Goal: Task Accomplishment & Management: Use online tool/utility

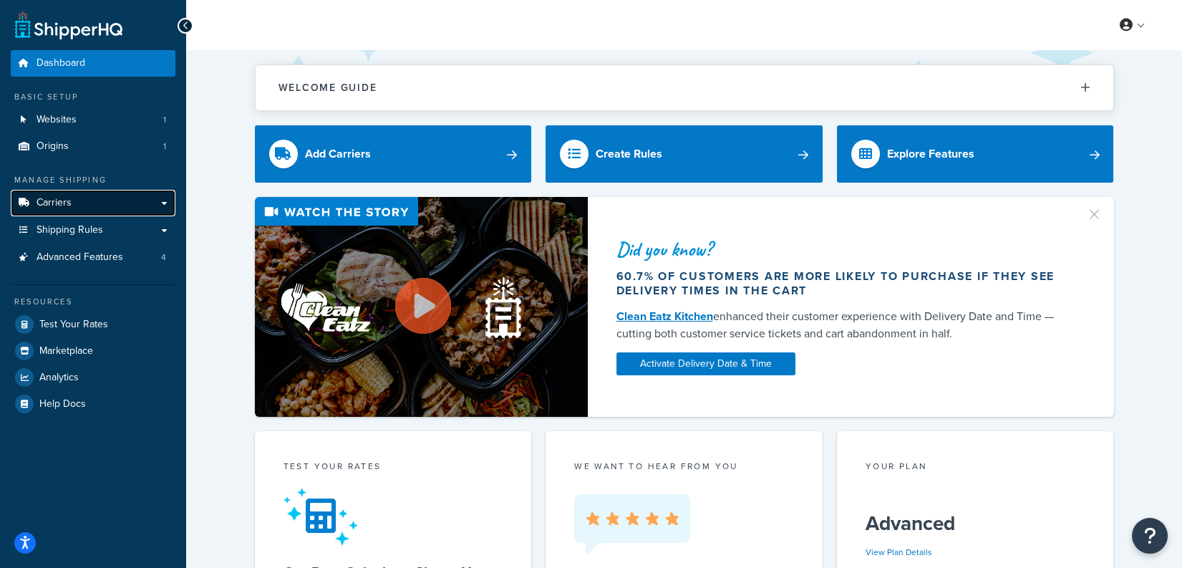
click at [104, 198] on link "Carriers" at bounding box center [93, 203] width 165 height 26
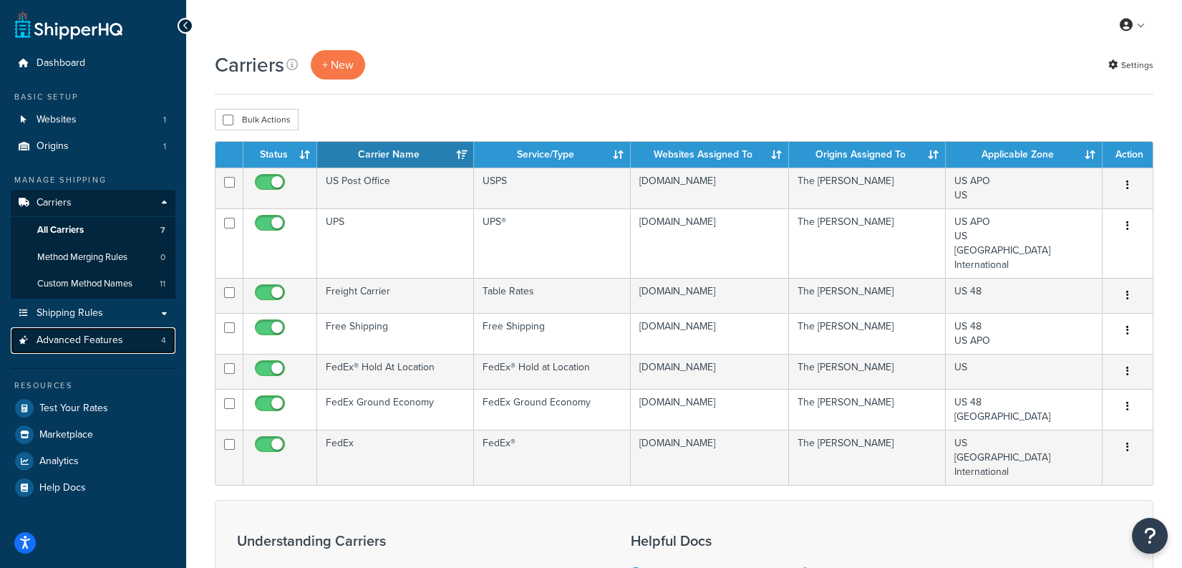
click at [123, 344] on link "Advanced Features 4" at bounding box center [93, 340] width 165 height 26
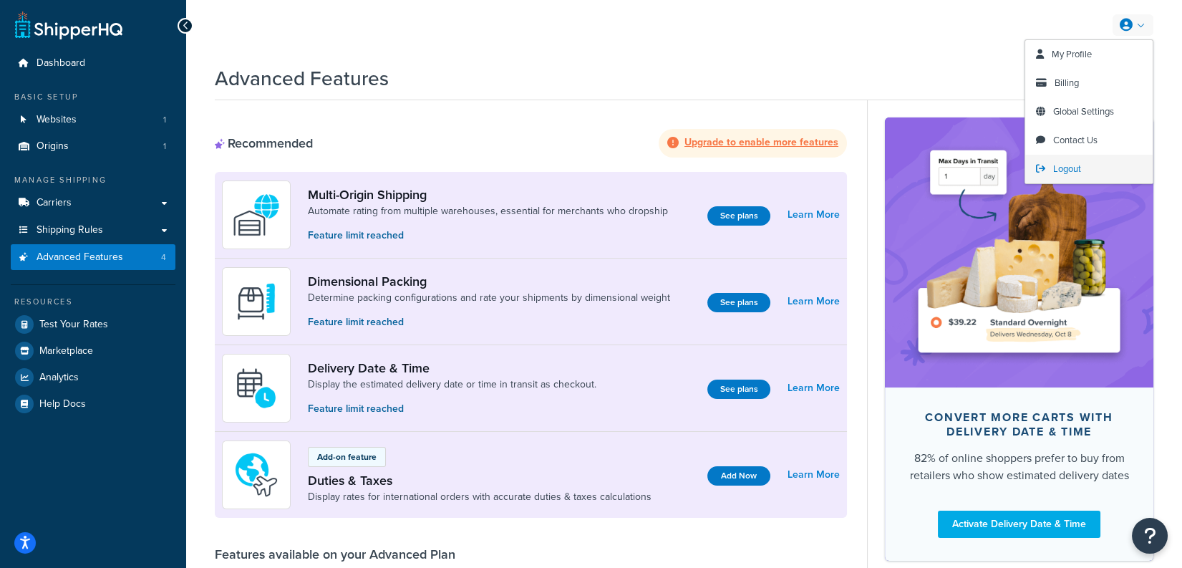
click at [1064, 173] on span "Logout" at bounding box center [1067, 169] width 28 height 14
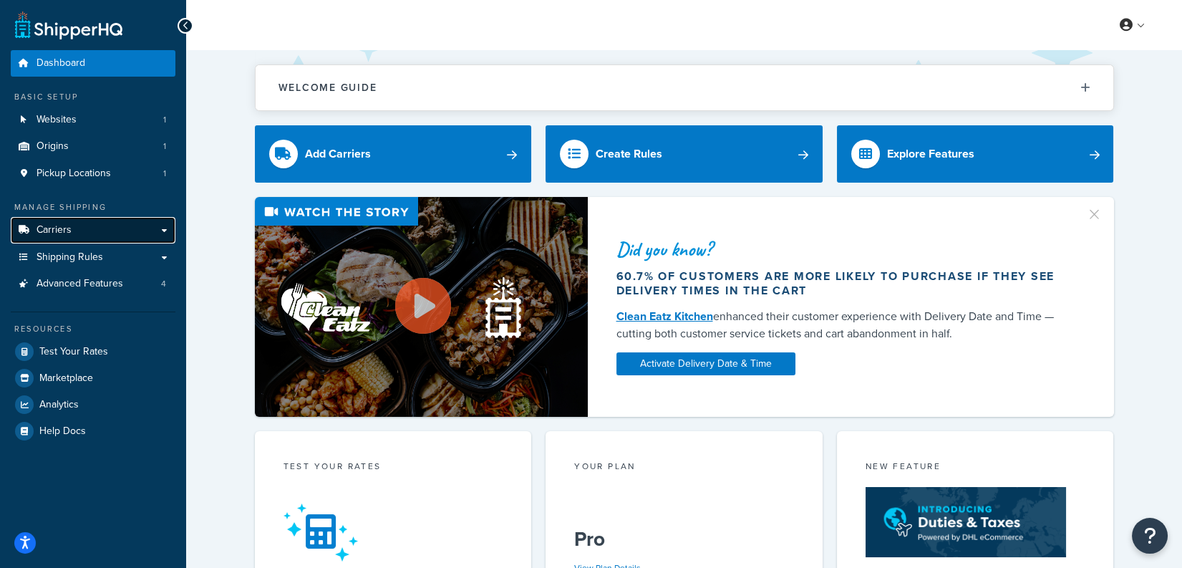
click at [110, 234] on link "Carriers" at bounding box center [93, 230] width 165 height 26
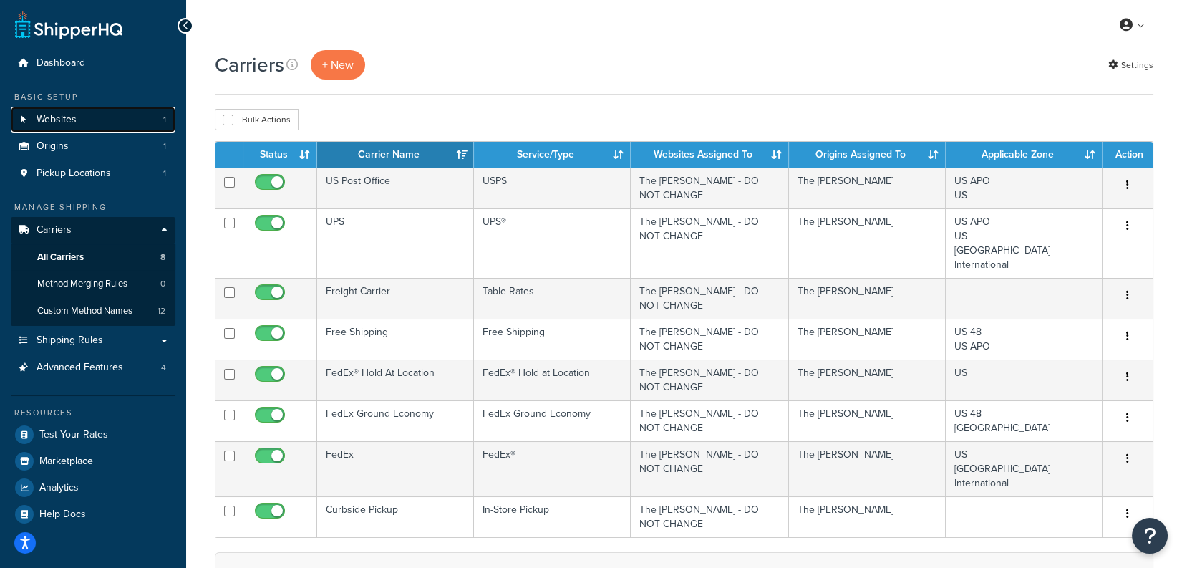
click at [111, 127] on link "Websites 1" at bounding box center [93, 120] width 165 height 26
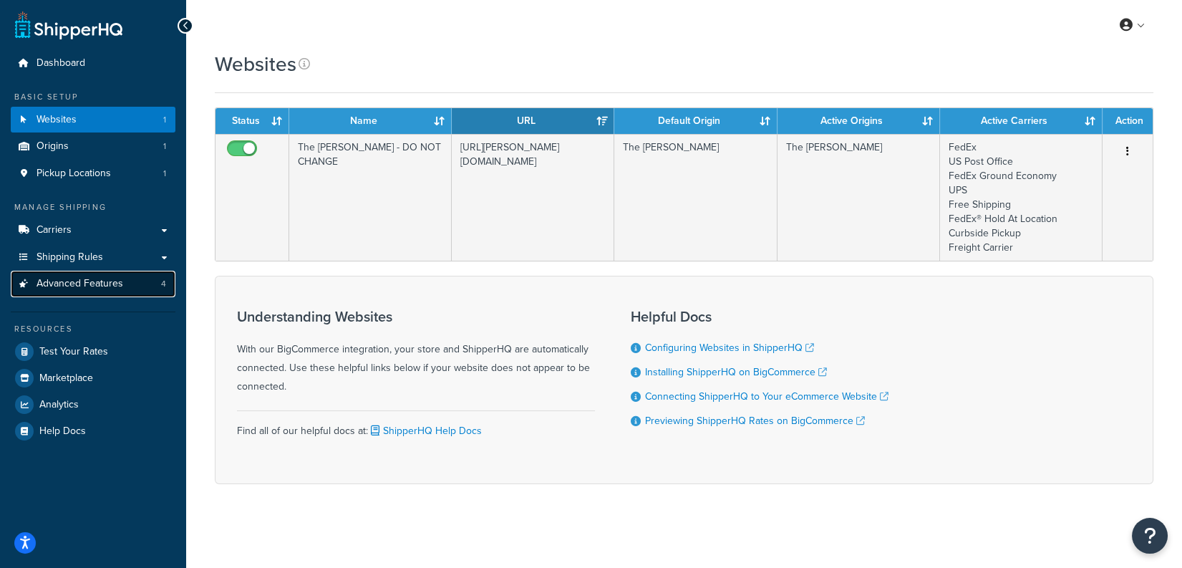
click at [125, 274] on link "Advanced Features 4" at bounding box center [93, 284] width 165 height 26
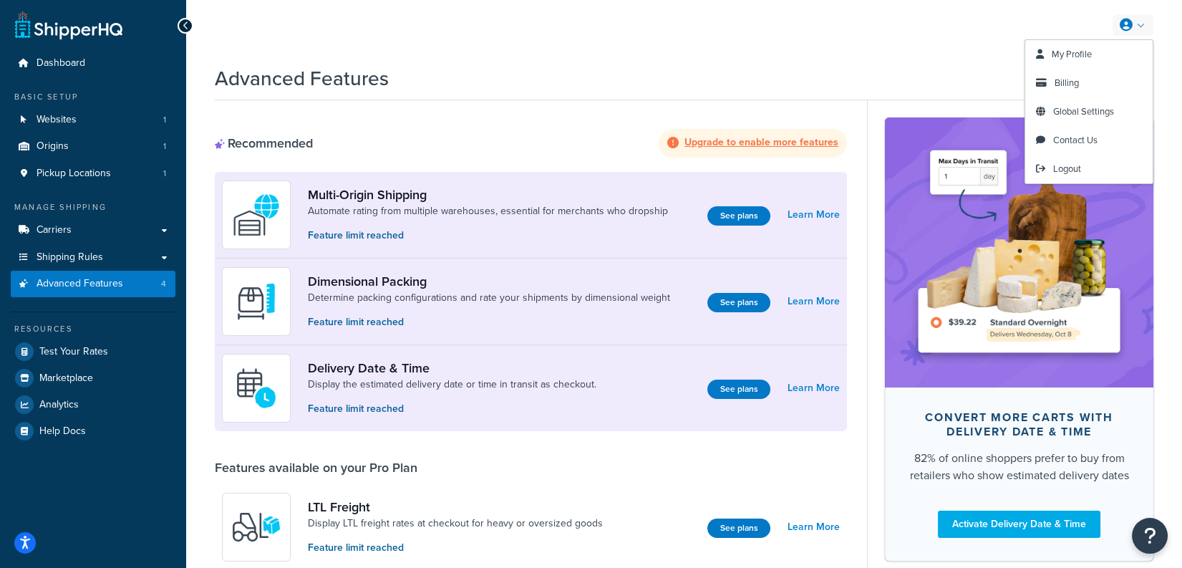
drag, startPoint x: 1047, startPoint y: 172, endPoint x: 1018, endPoint y: 165, distance: 30.2
click at [1047, 172] on link "Logout" at bounding box center [1088, 169] width 127 height 29
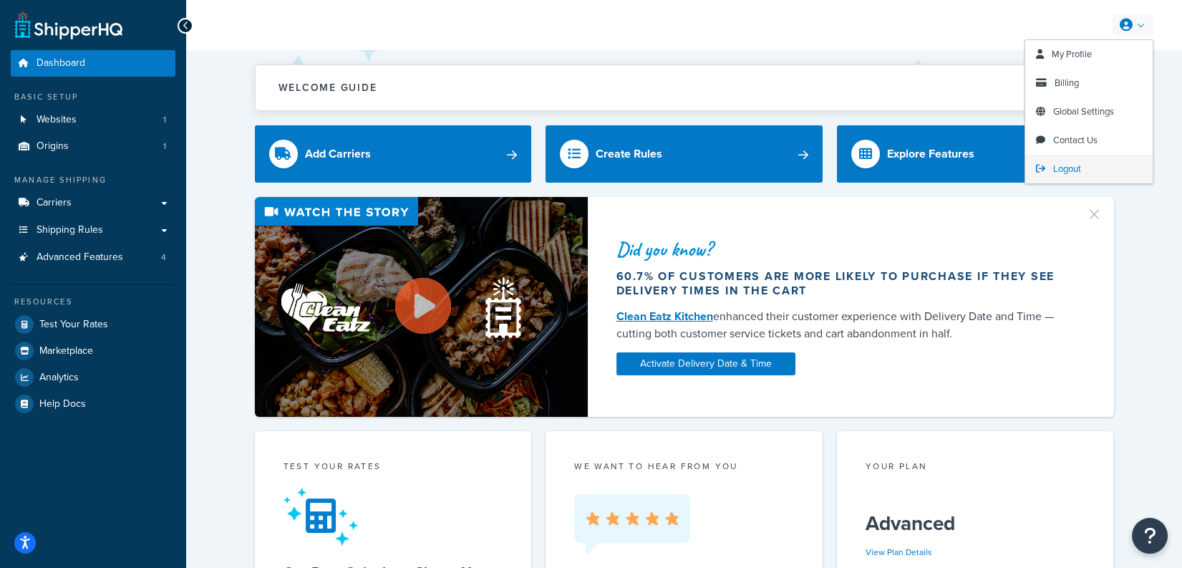
click at [1073, 160] on link "Logout" at bounding box center [1088, 169] width 127 height 29
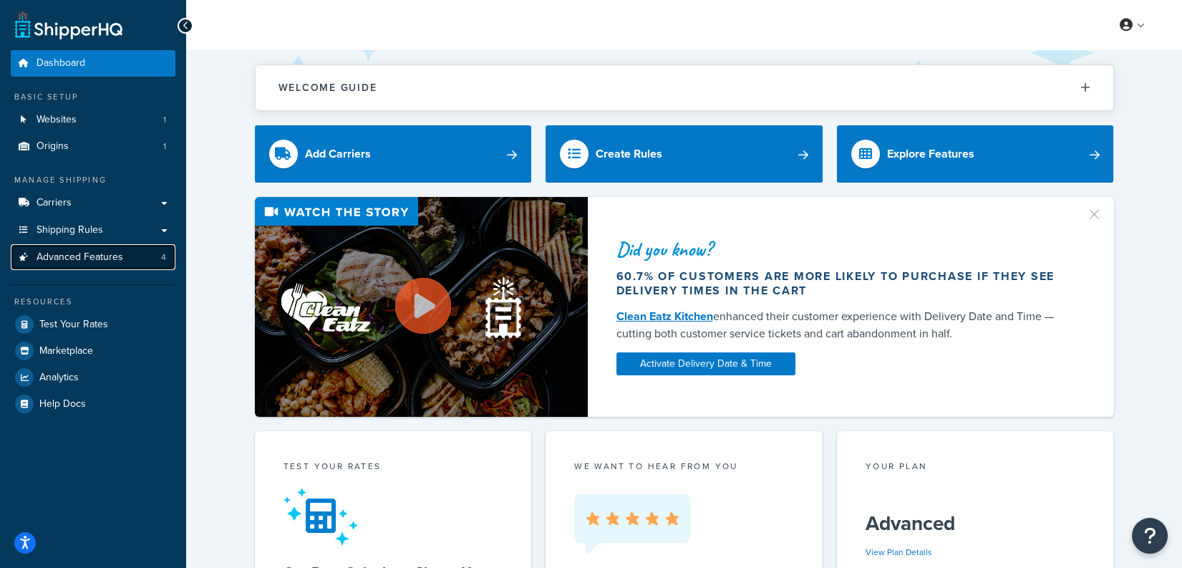
click at [117, 252] on span "Advanced Features" at bounding box center [80, 257] width 87 height 12
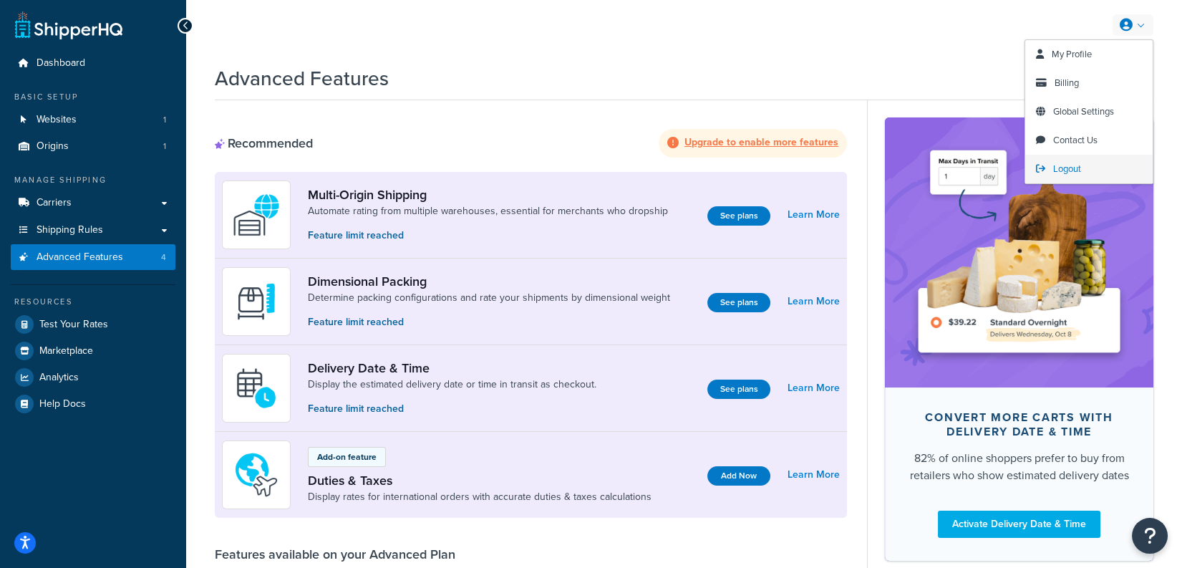
click at [1065, 170] on span "Logout" at bounding box center [1067, 169] width 28 height 14
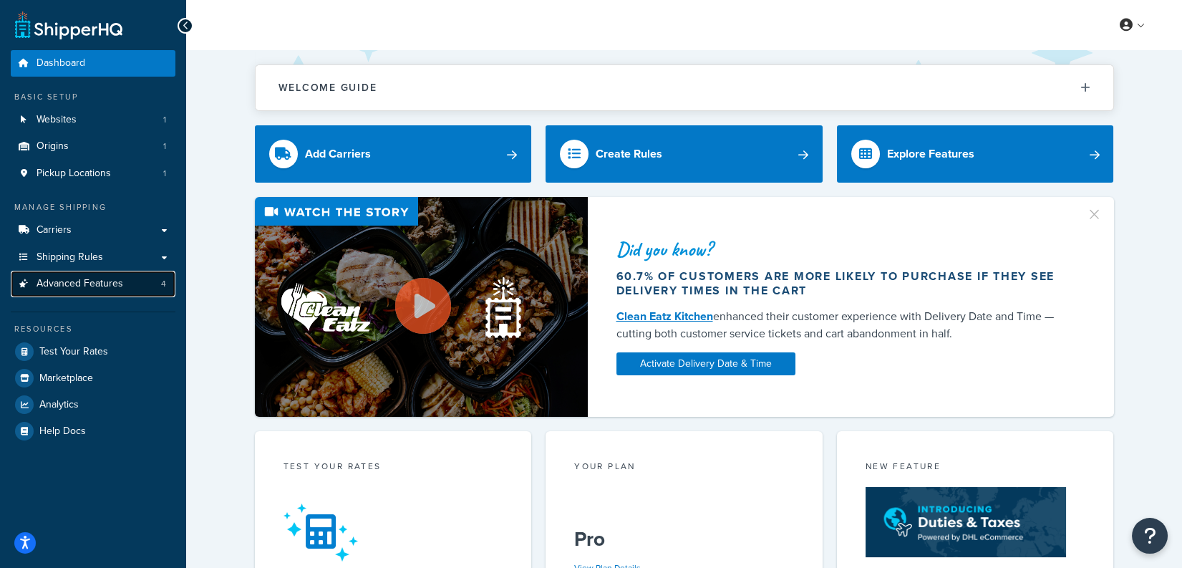
click at [150, 289] on link "Advanced Features 4" at bounding box center [93, 284] width 165 height 26
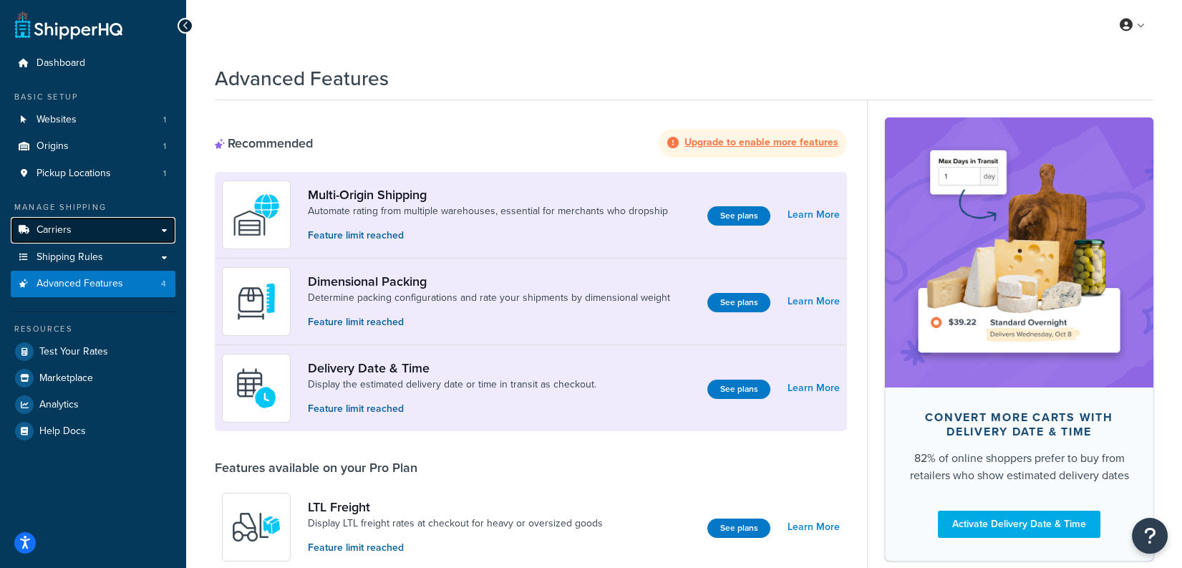
click at [97, 221] on link "Carriers" at bounding box center [93, 230] width 165 height 26
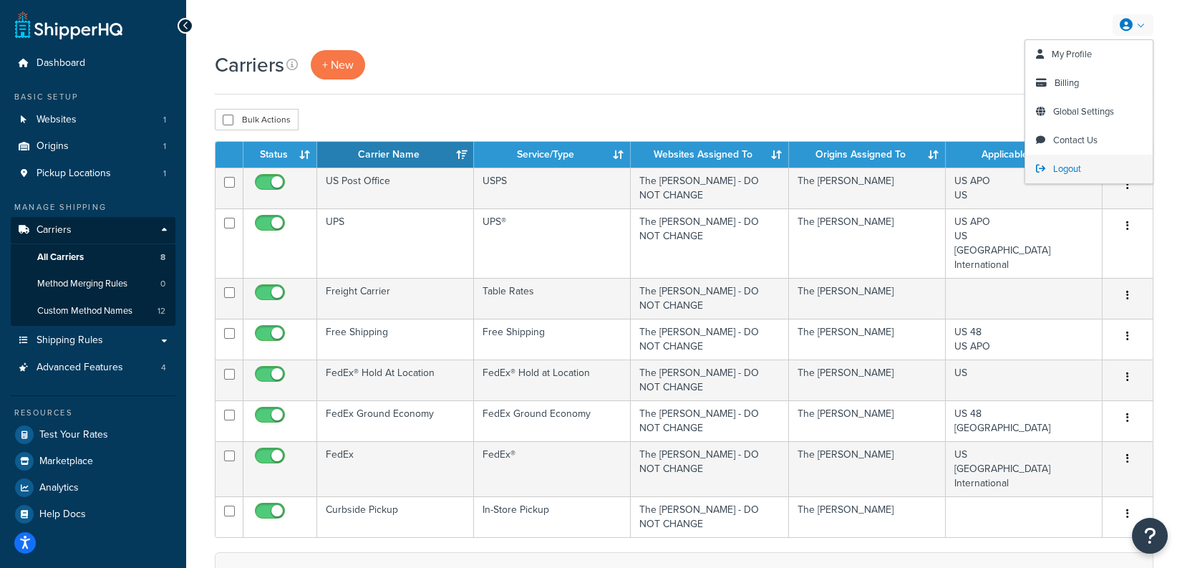
click at [1078, 176] on link "Logout" at bounding box center [1088, 169] width 127 height 29
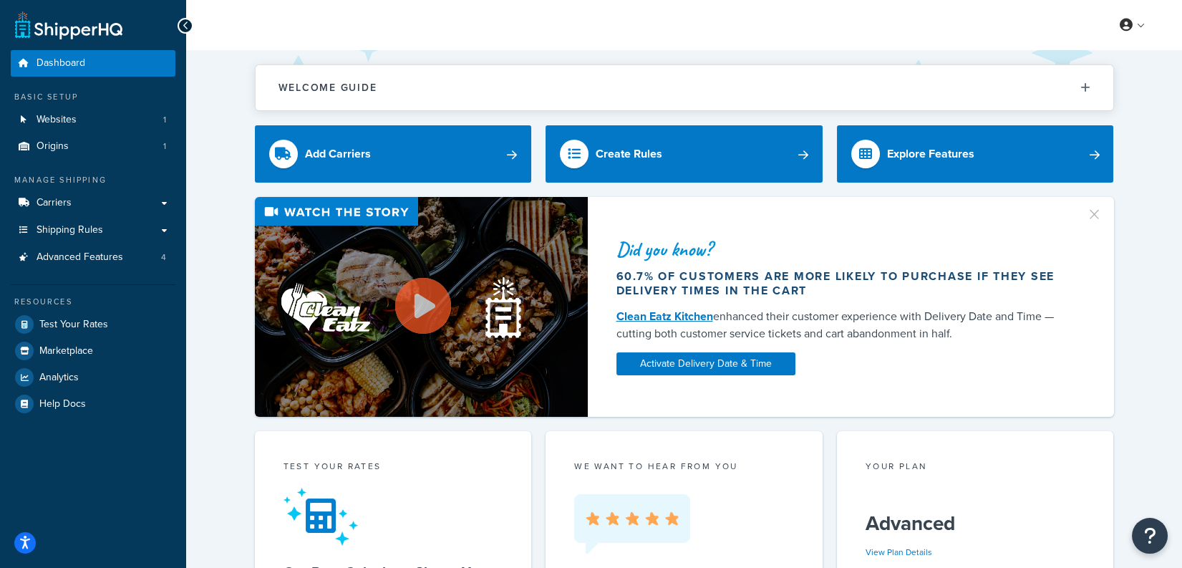
click at [100, 270] on ul "Dashboard Basic Setup Websites 1 Origins 1 Manage Shipping Carriers Carriers Al…" at bounding box center [93, 233] width 165 height 367
click at [110, 258] on span "Advanced Features" at bounding box center [80, 257] width 87 height 12
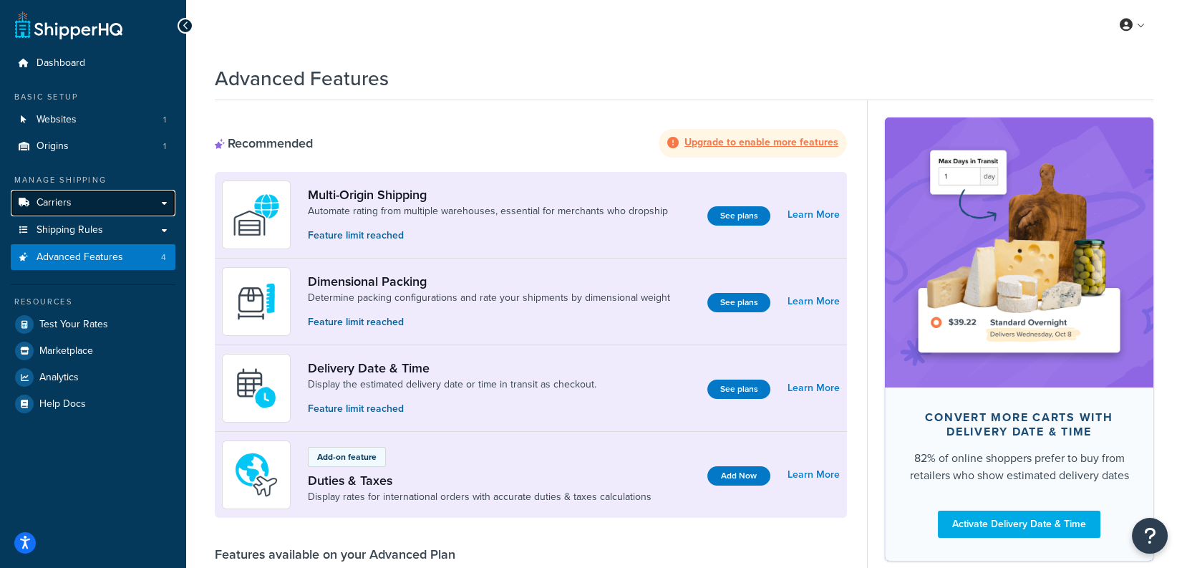
click at [97, 197] on link "Carriers" at bounding box center [93, 203] width 165 height 26
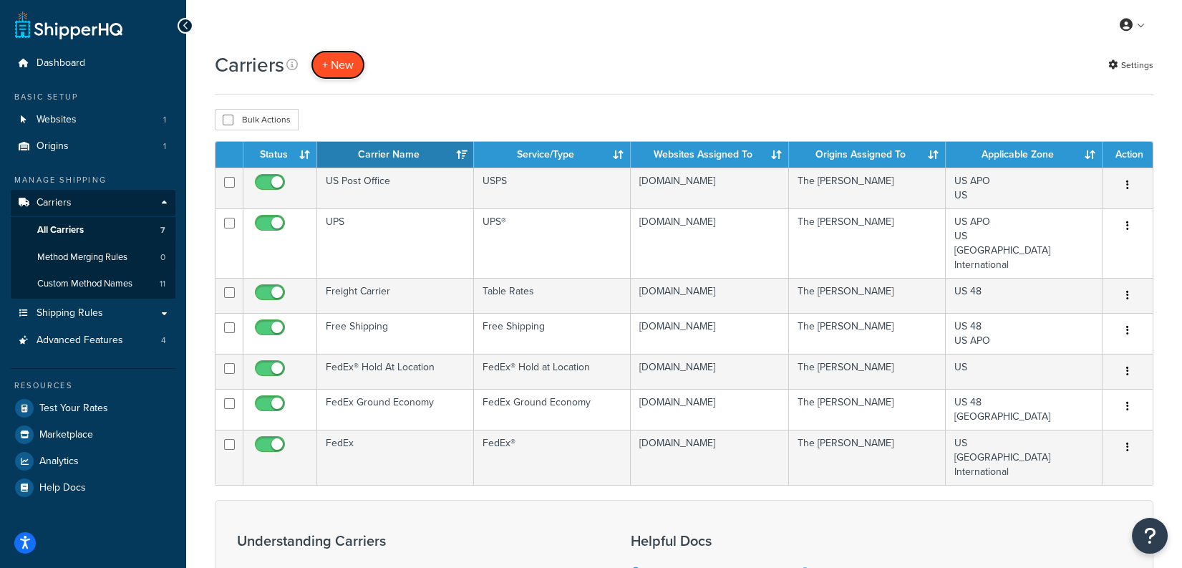
click at [340, 64] on button "+ New" at bounding box center [338, 64] width 54 height 29
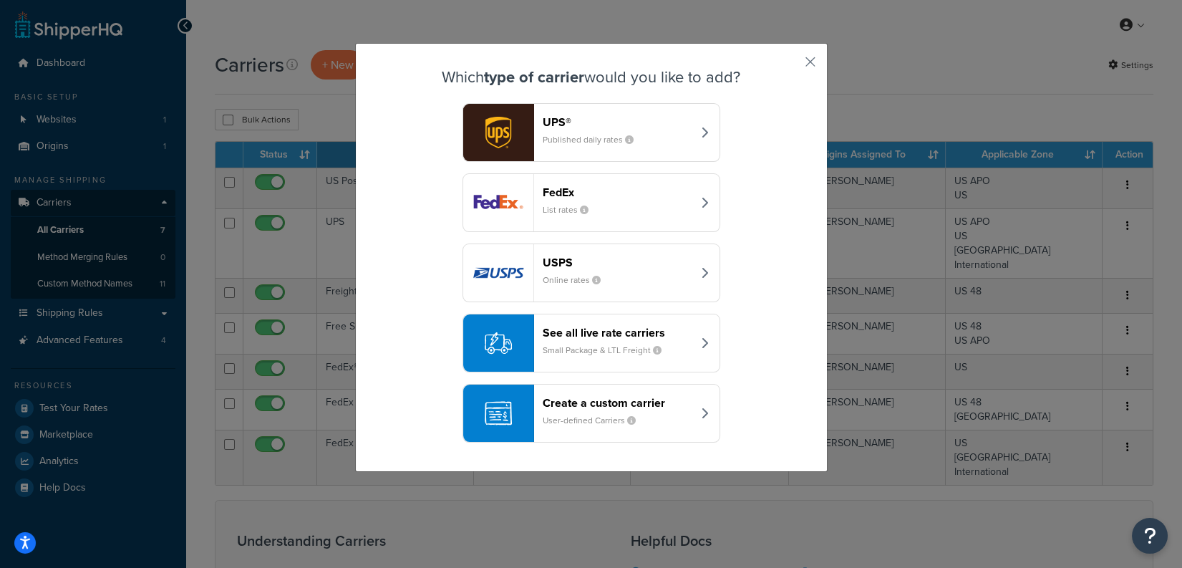
click at [632, 428] on div "Create a custom carrier User-defined Carriers" at bounding box center [618, 413] width 150 height 34
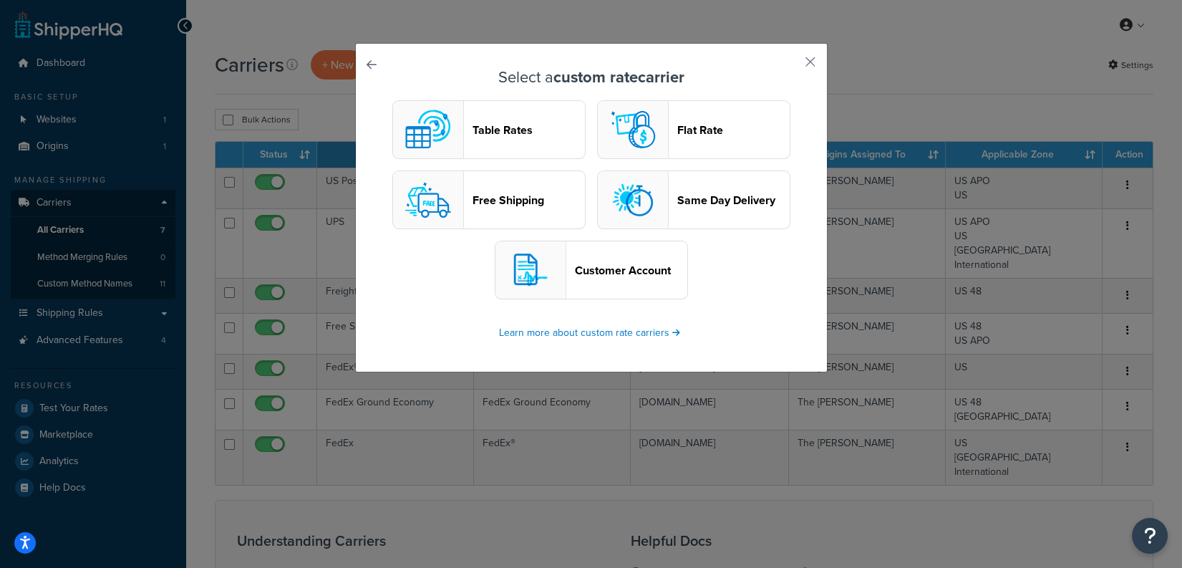
click at [815, 57] on div "Select a custom rate carrier Table Rates Flat Rate Free Shipping Same Day Deliv…" at bounding box center [591, 207] width 473 height 329
click at [816, 58] on div "Select a custom rate carrier Table Rates Flat Rate Free Shipping Same Day Deliv…" at bounding box center [591, 207] width 473 height 329
click at [791, 65] on button "button" at bounding box center [790, 67] width 4 height 4
